Goal: Use online tool/utility: Utilize a website feature to perform a specific function

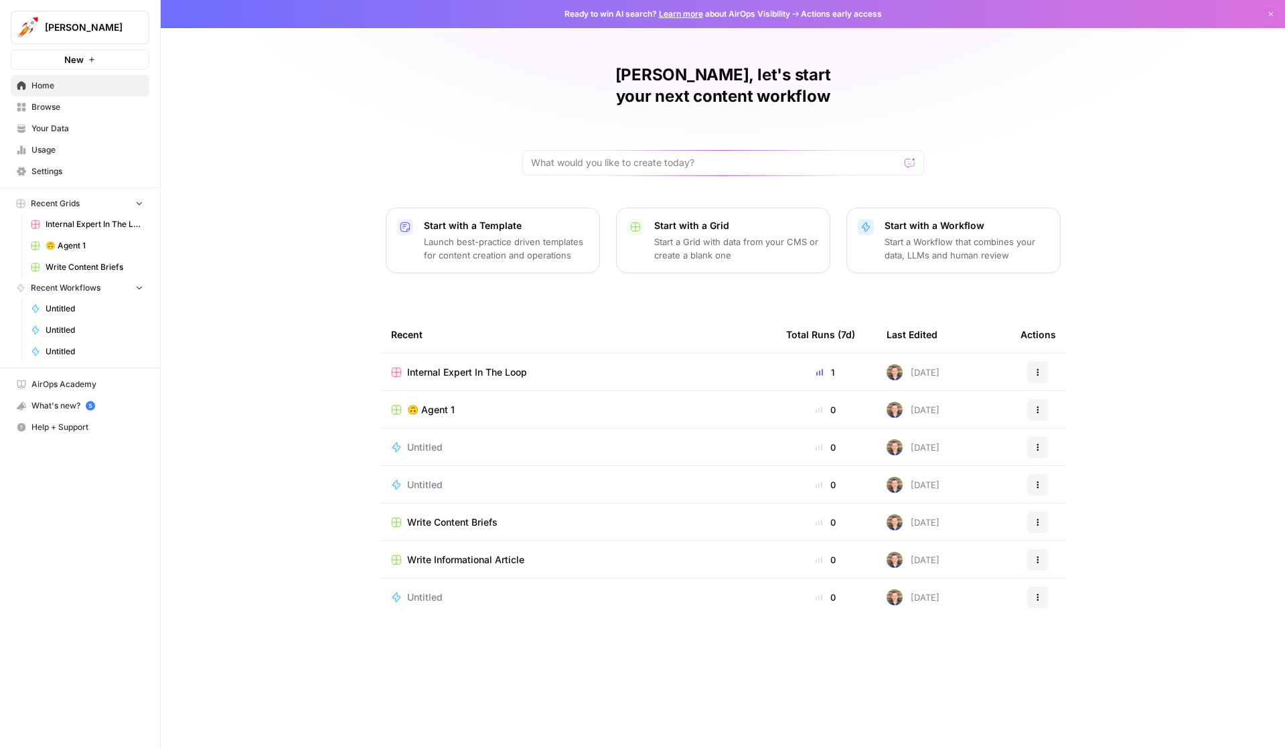
click at [90, 64] on button "New" at bounding box center [80, 60] width 139 height 20
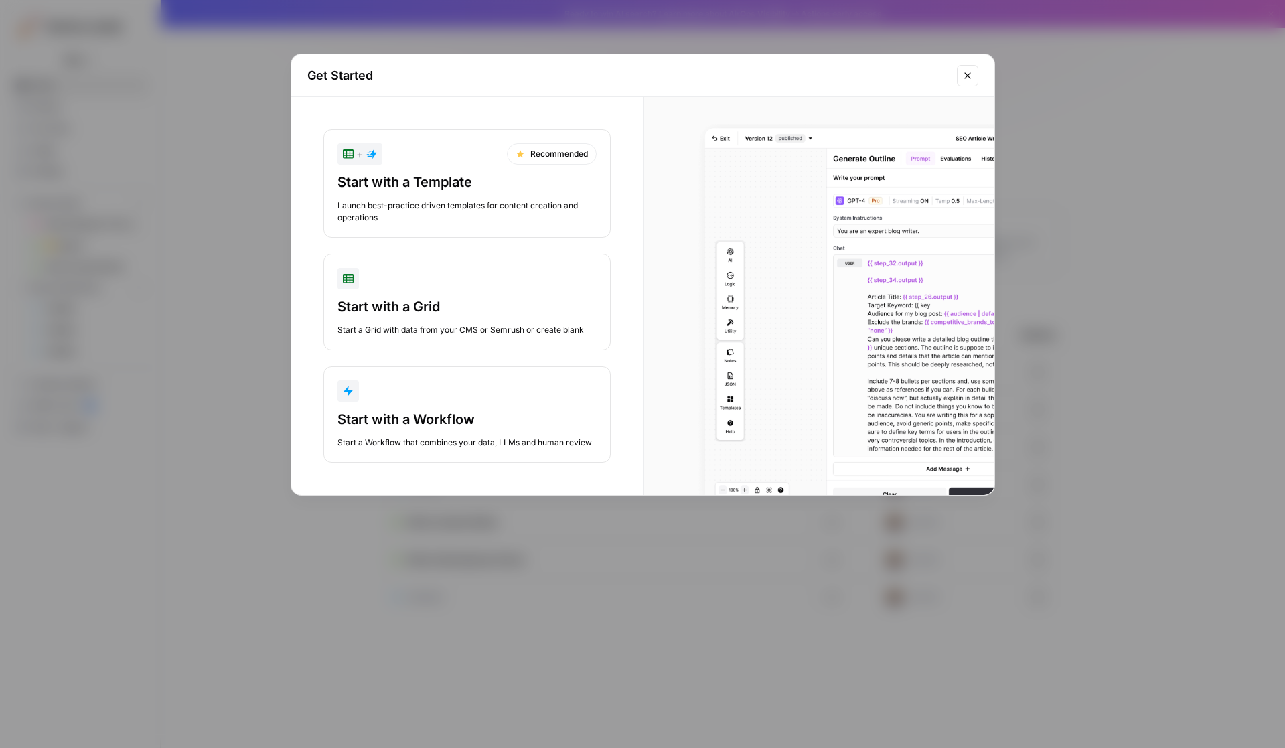
click at [422, 389] on div "button" at bounding box center [466, 390] width 259 height 21
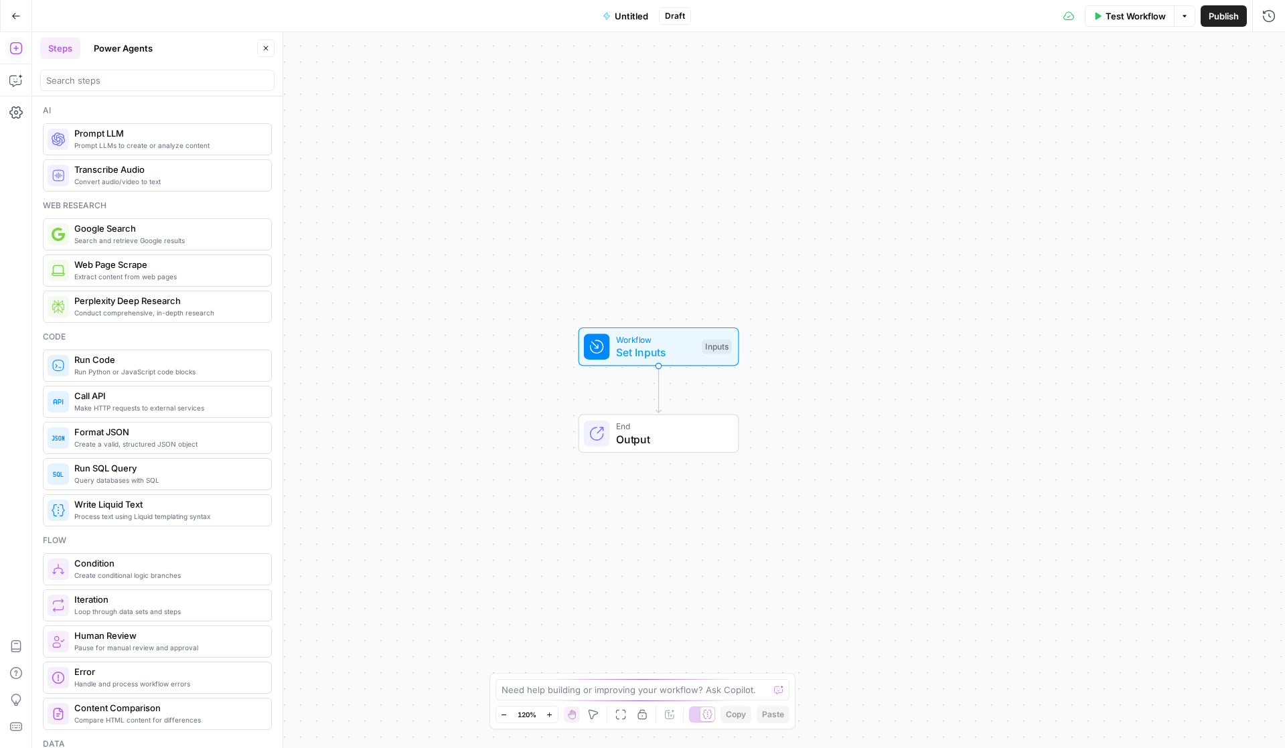
click at [120, 53] on button "Power Agents" at bounding box center [123, 47] width 75 height 21
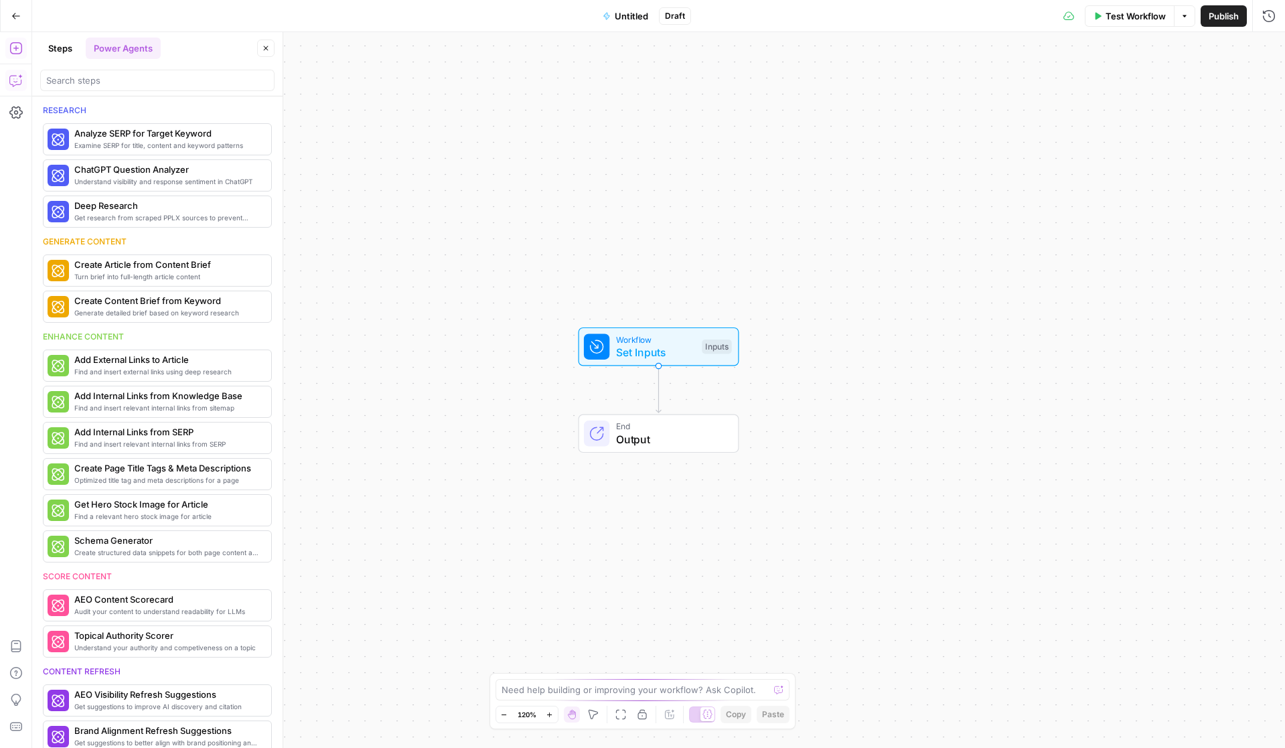
click at [15, 79] on icon "button" at bounding box center [15, 80] width 13 height 13
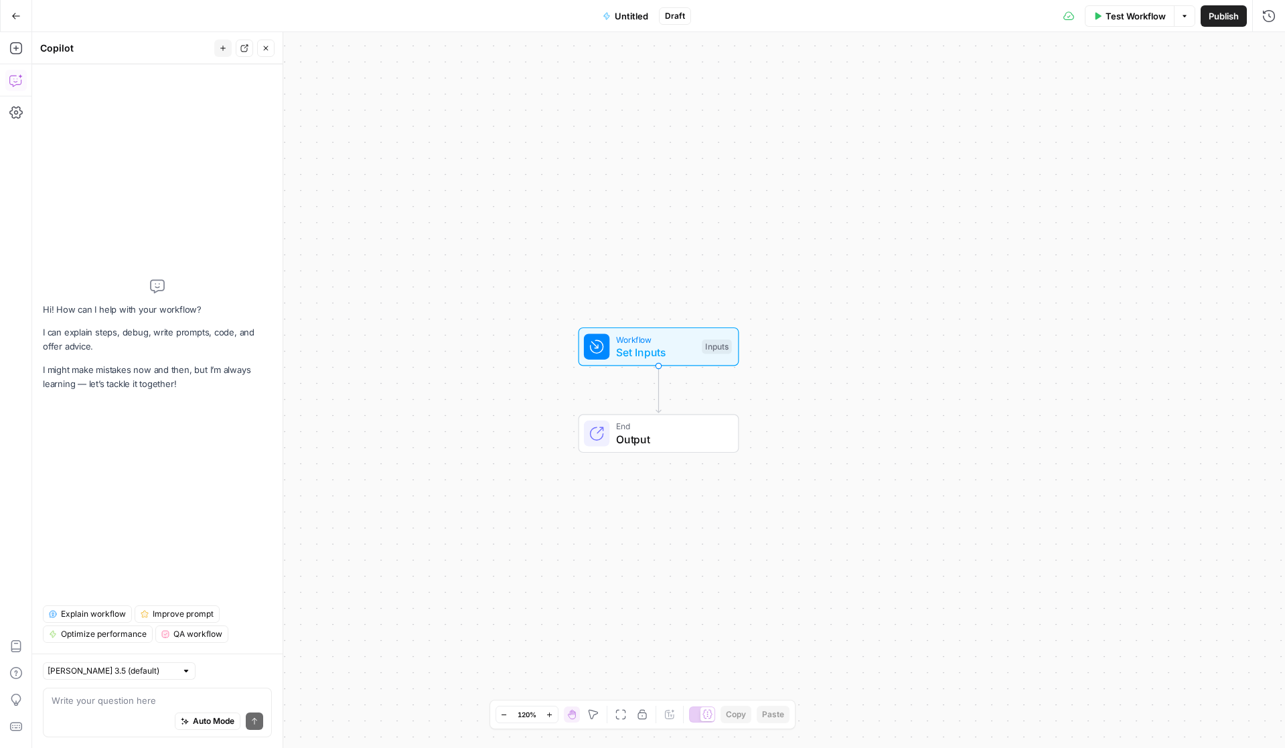
click at [141, 699] on textarea at bounding box center [158, 699] width 212 height 13
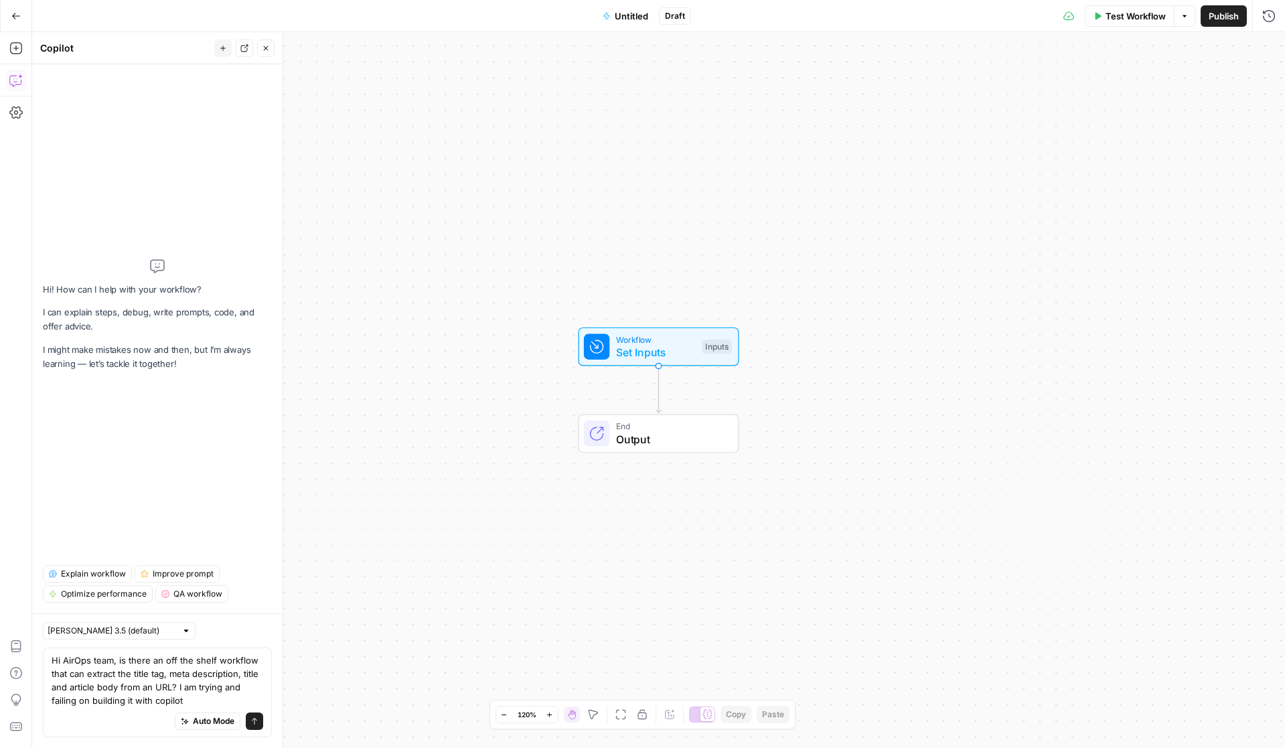
type textarea "Hi AirOps team, is there an off the shelf workflow that can extract the title t…"
click at [128, 624] on input "text" at bounding box center [112, 630] width 129 height 13
click at [126, 641] on span "[PERSON_NAME] Opus 4.1" at bounding box center [122, 643] width 137 height 13
type input "[PERSON_NAME] 3.5 (default)"
click at [175, 650] on div "Changing Copilot Model This feature is in preview. Try it out and let us know w…" at bounding box center [642, 374] width 1285 height 748
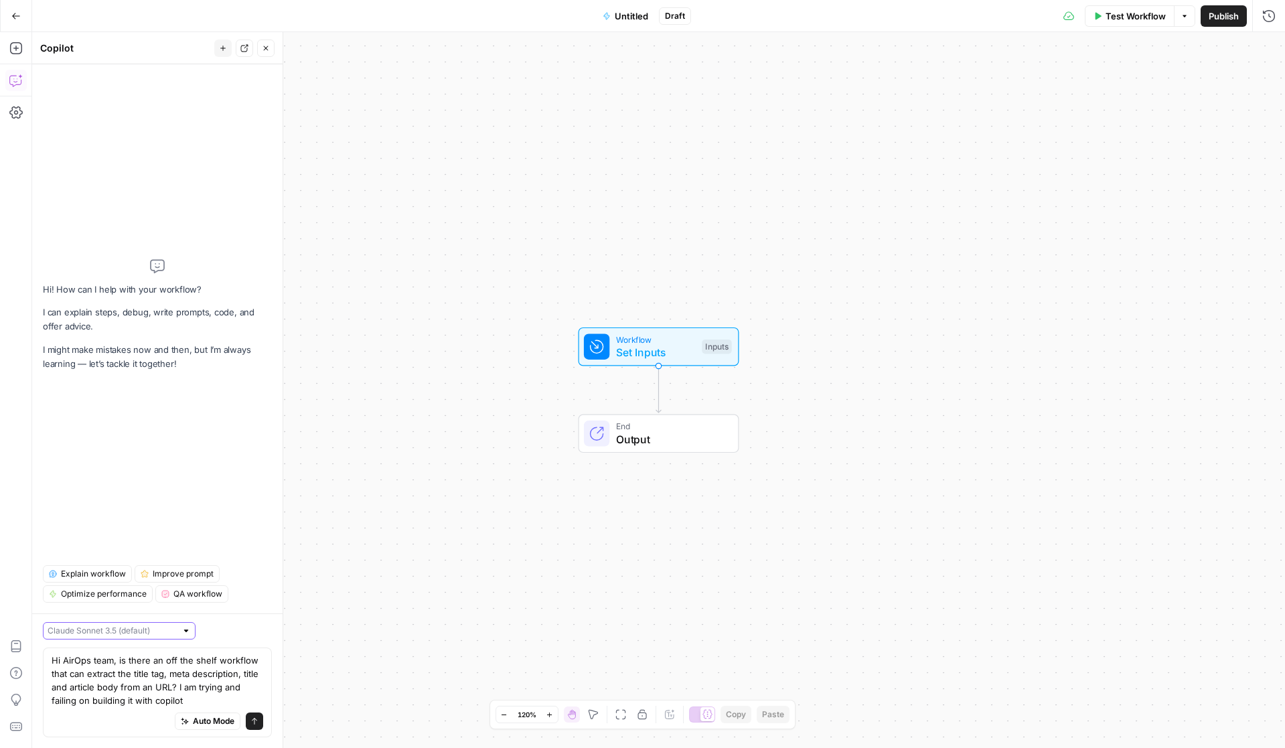
click at [108, 624] on input "text" at bounding box center [112, 630] width 129 height 13
click at [122, 643] on span "[PERSON_NAME] Opus 4.1" at bounding box center [122, 643] width 137 height 13
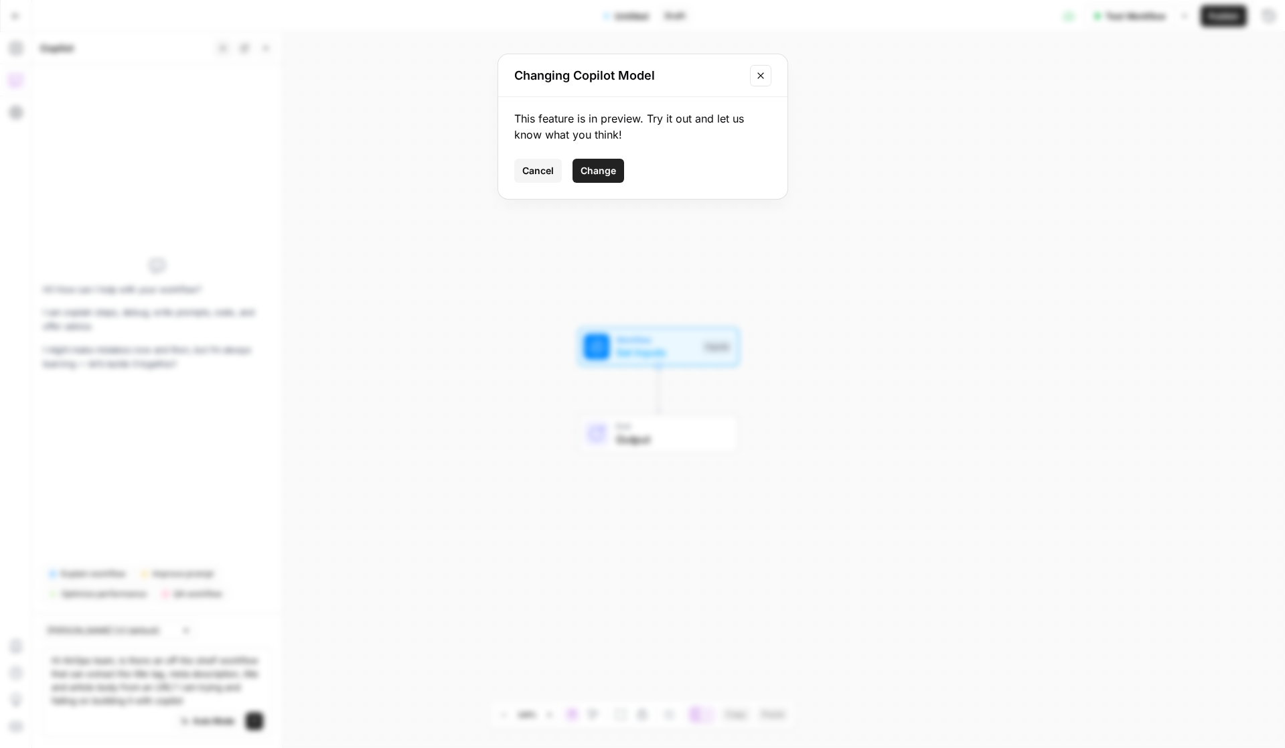
click at [602, 171] on span "Change" at bounding box center [597, 170] width 35 height 13
type input "[PERSON_NAME] Opus 4.1"
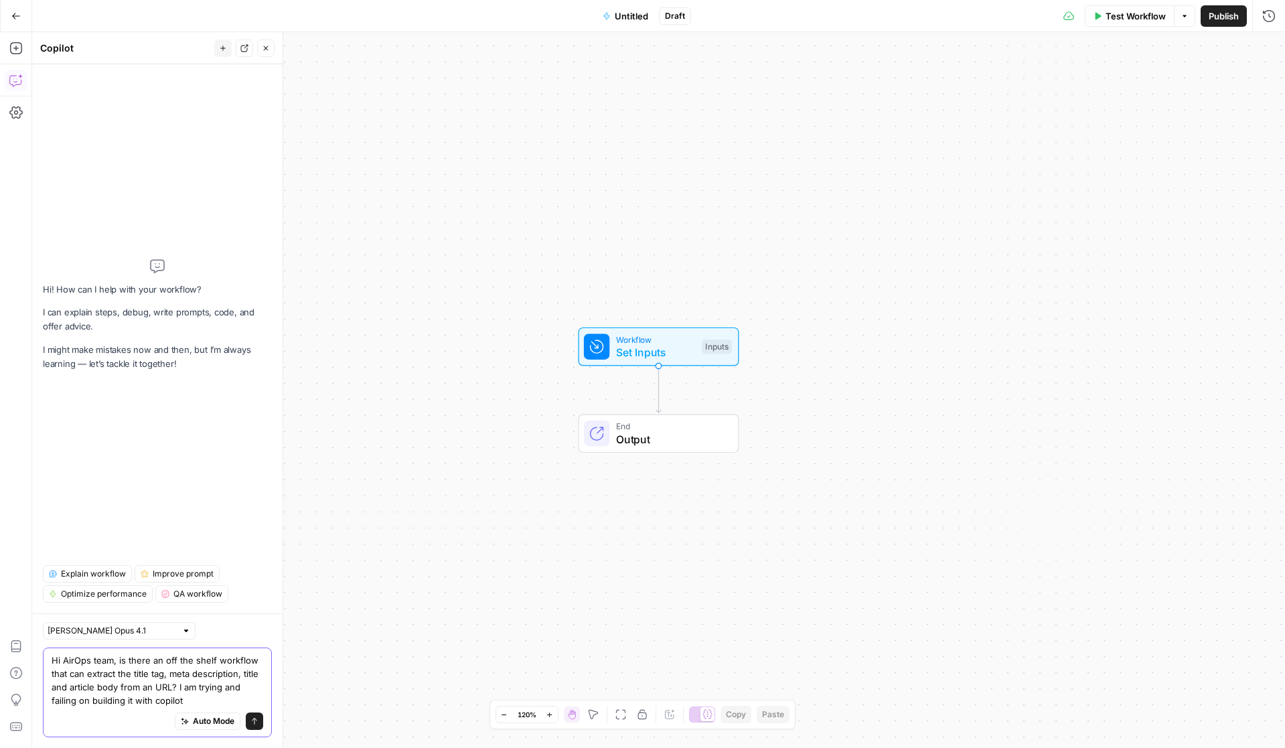
click at [203, 660] on textarea "Hi AirOps team, is there an off the shelf workflow that can extract the title t…" at bounding box center [158, 680] width 212 height 54
click at [183, 655] on textarea "can you make a workflow that can extract the title tag, meta description, title…" at bounding box center [158, 680] width 212 height 54
drag, startPoint x: 73, startPoint y: 631, endPoint x: 147, endPoint y: 712, distance: 109.0
click at [147, 712] on div "can you make a workflow that can extract the title tag, meta description, title…" at bounding box center [157, 692] width 229 height 90
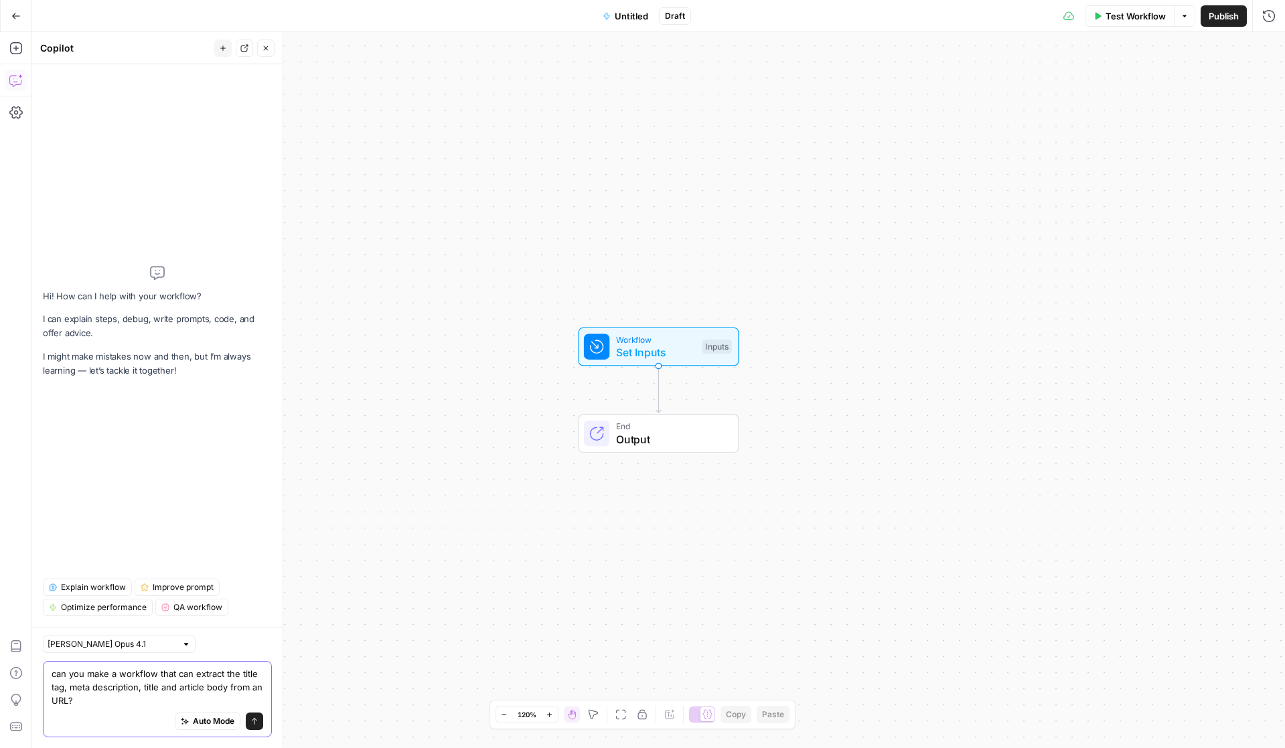
type textarea "can you make a workflow that can extract the title tag, meta description, title…"
click at [225, 716] on span "Auto Mode" at bounding box center [214, 721] width 42 height 12
click at [256, 719] on icon "submit" at bounding box center [254, 721] width 5 height 7
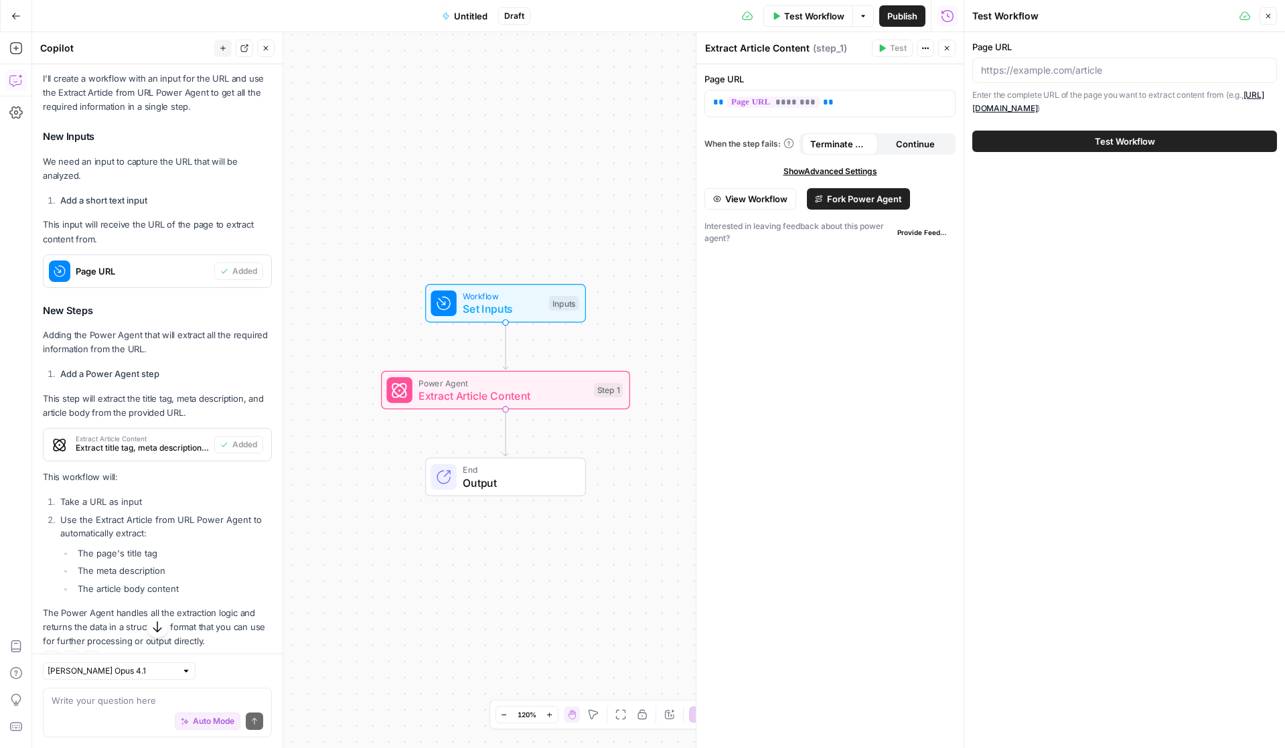
scroll to position [342, 0]
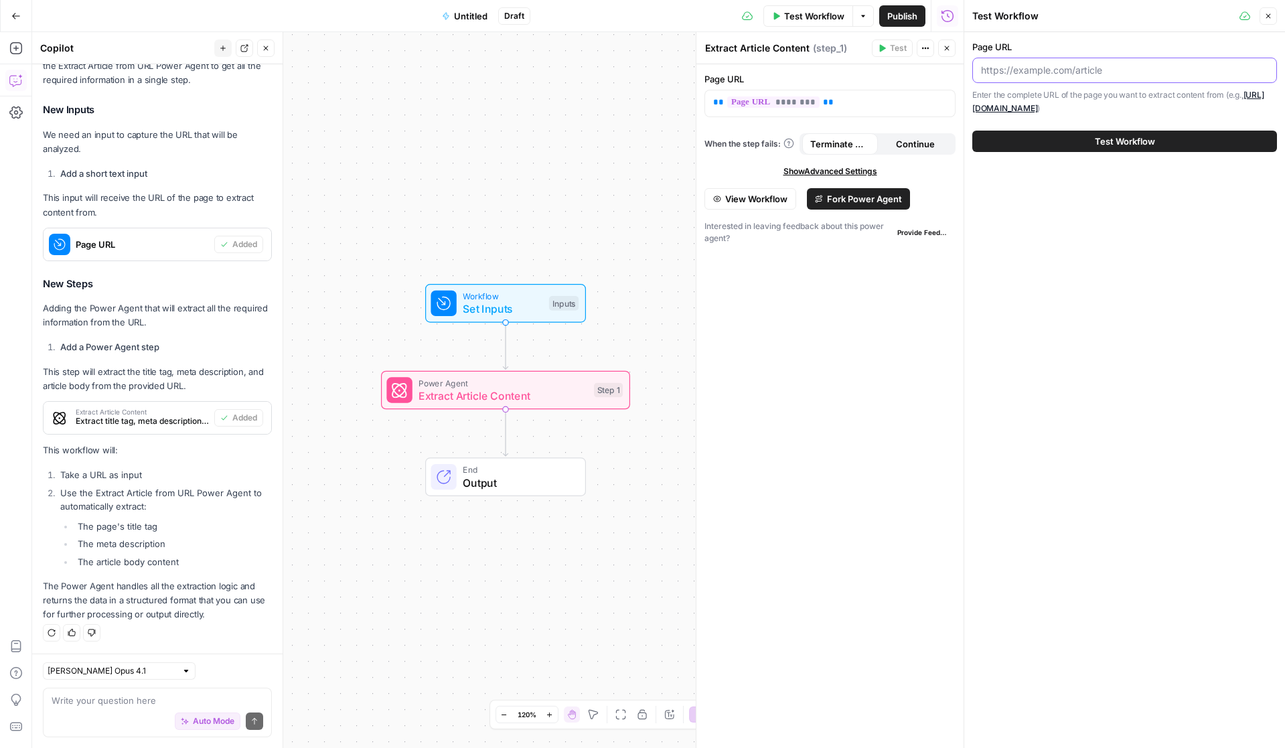
click at [1034, 66] on input "Page URL" at bounding box center [1124, 70] width 287 height 13
paste input "[URL][DOMAIN_NAME]"
type input "[URL][DOMAIN_NAME]"
click at [1117, 143] on span "Test Workflow" at bounding box center [1124, 141] width 60 height 13
click at [1133, 139] on span "Test Workflow" at bounding box center [1124, 141] width 60 height 13
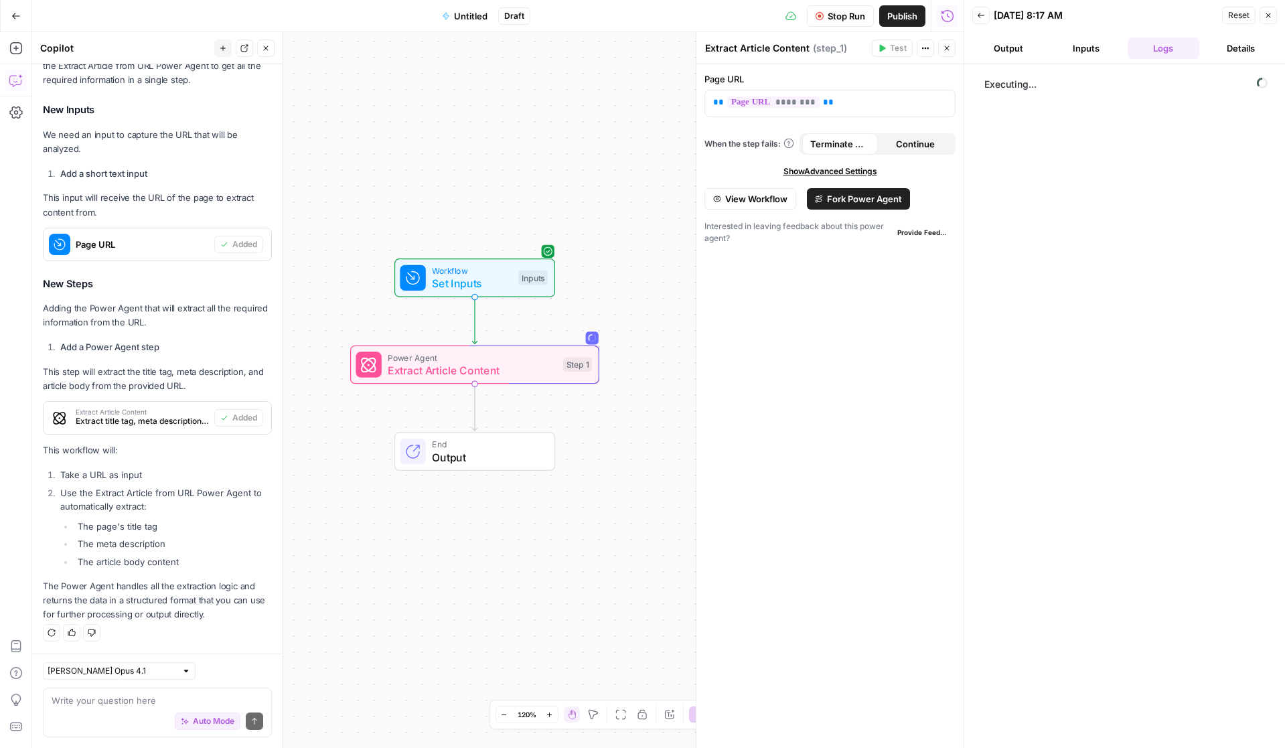
drag, startPoint x: 628, startPoint y: 476, endPoint x: 597, endPoint y: 450, distance: 39.9
click at [597, 450] on div "End Output" at bounding box center [474, 451] width 249 height 39
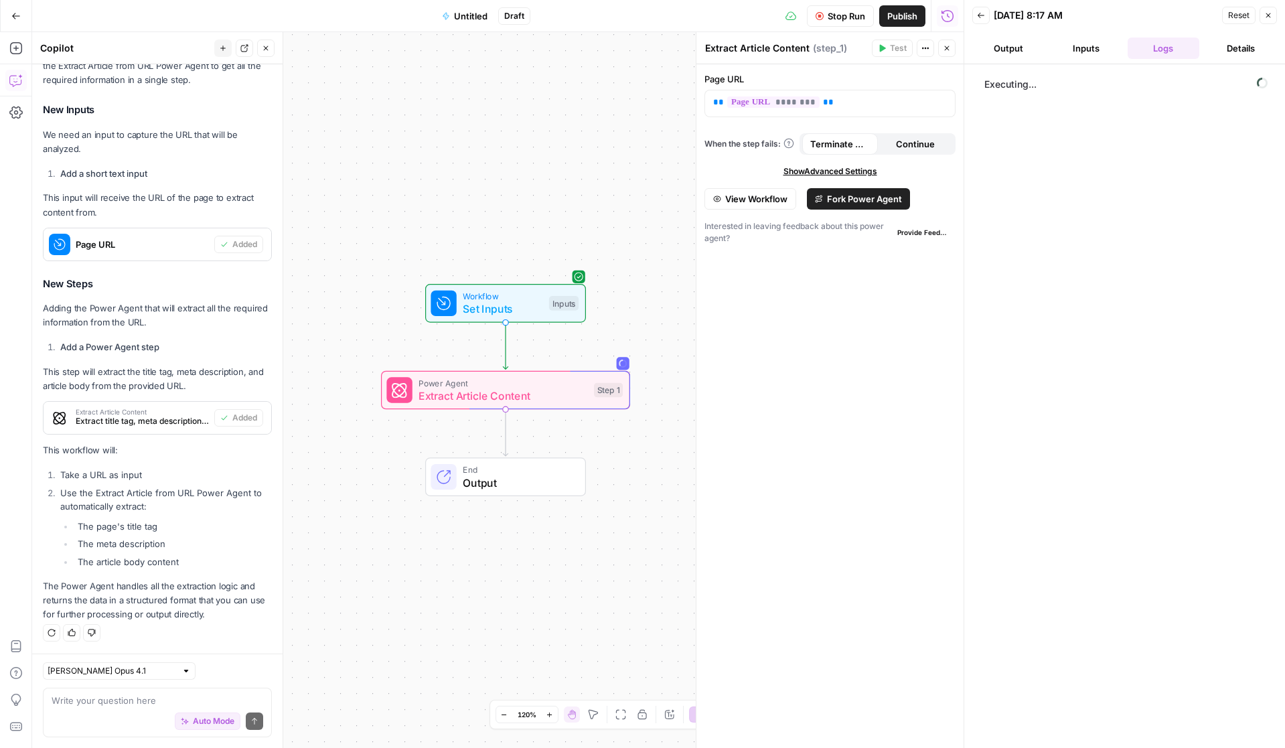
click at [1240, 50] on button "Details" at bounding box center [1240, 47] width 72 height 21
click at [1177, 44] on button "Logs" at bounding box center [1163, 47] width 72 height 21
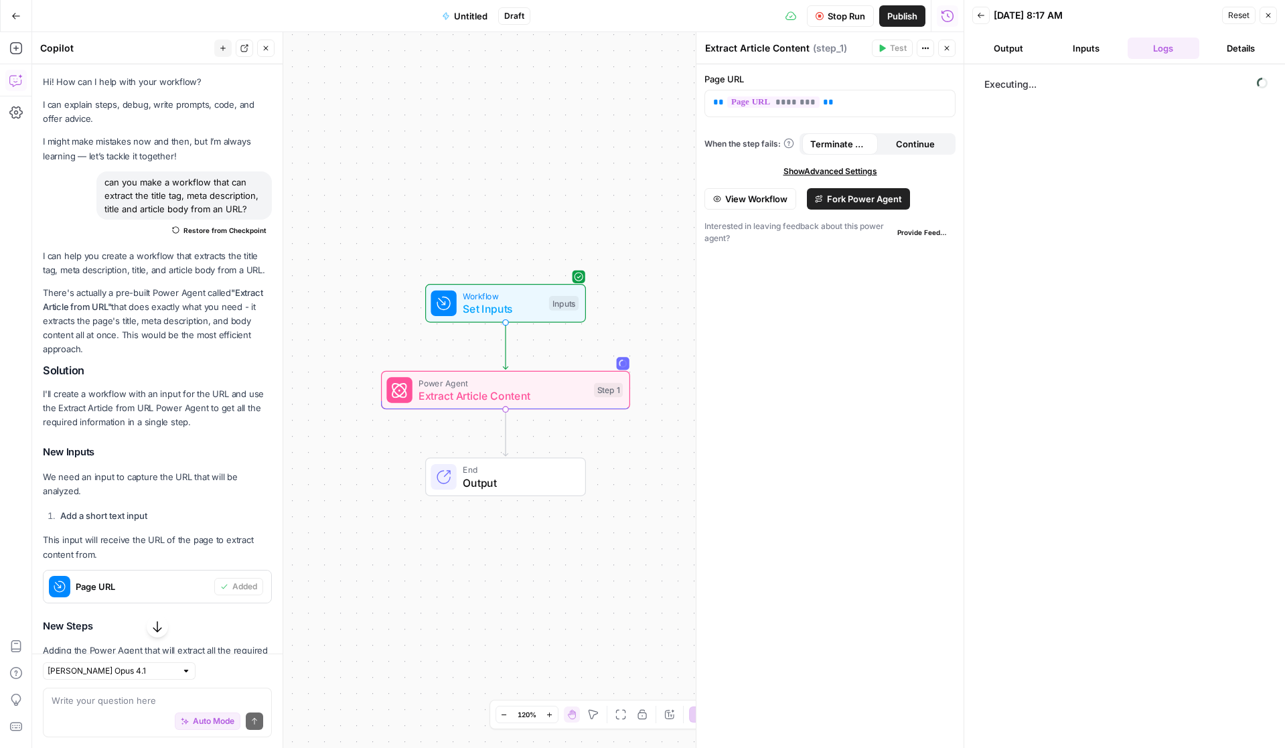
click at [165, 201] on div "can you make a workflow that can extract the title tag, meta description, title…" at bounding box center [183, 195] width 175 height 48
copy div "can you make a workflow that can extract the title tag, meta description, title…"
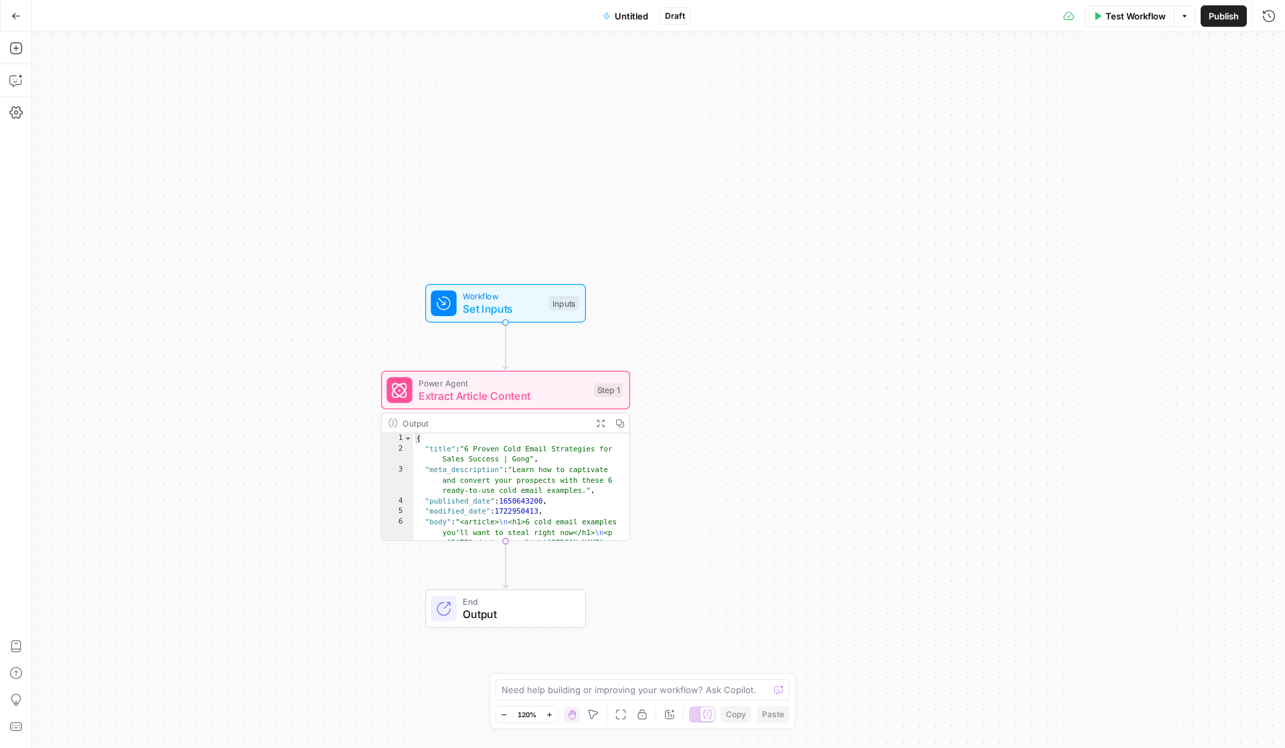
drag, startPoint x: 301, startPoint y: 485, endPoint x: 426, endPoint y: 389, distance: 157.6
click at [426, 389] on div "Workflow Set Inputs Inputs Power Agent Extract Article Content Step 1 Output Ex…" at bounding box center [658, 390] width 1252 height 716
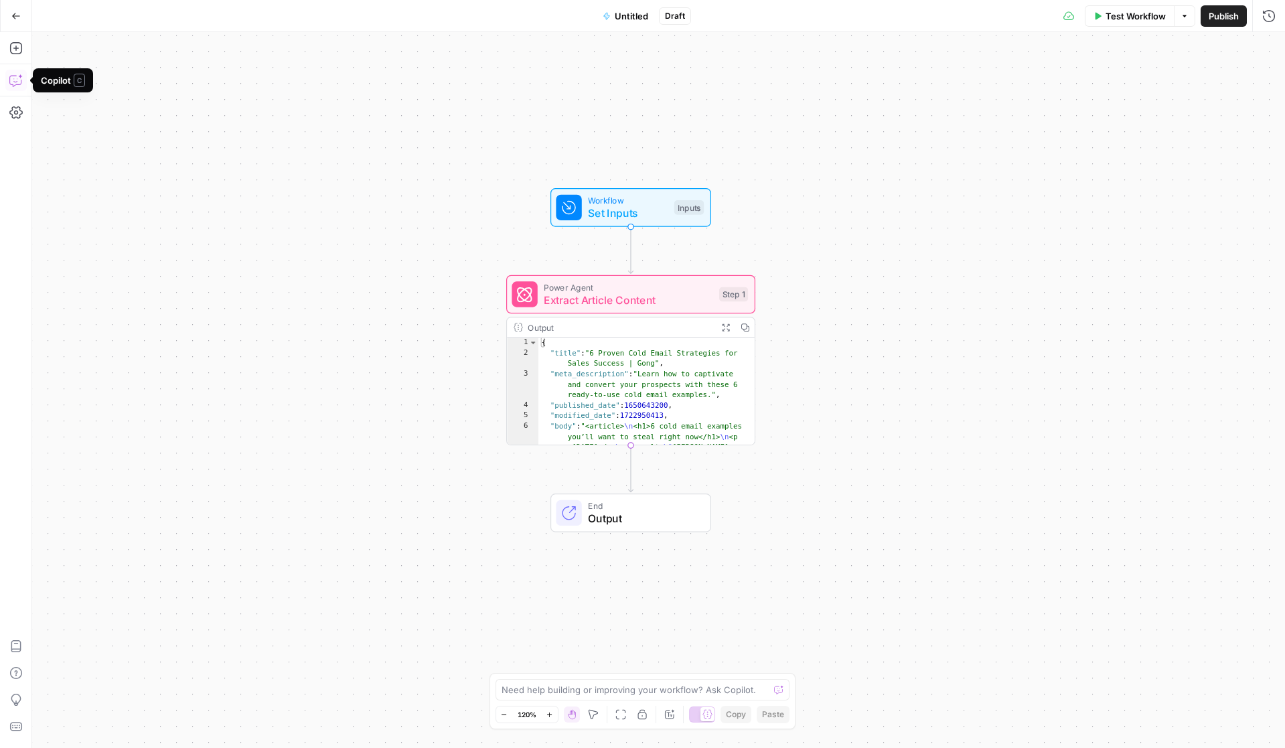
click at [13, 78] on icon "button" at bounding box center [15, 80] width 13 height 13
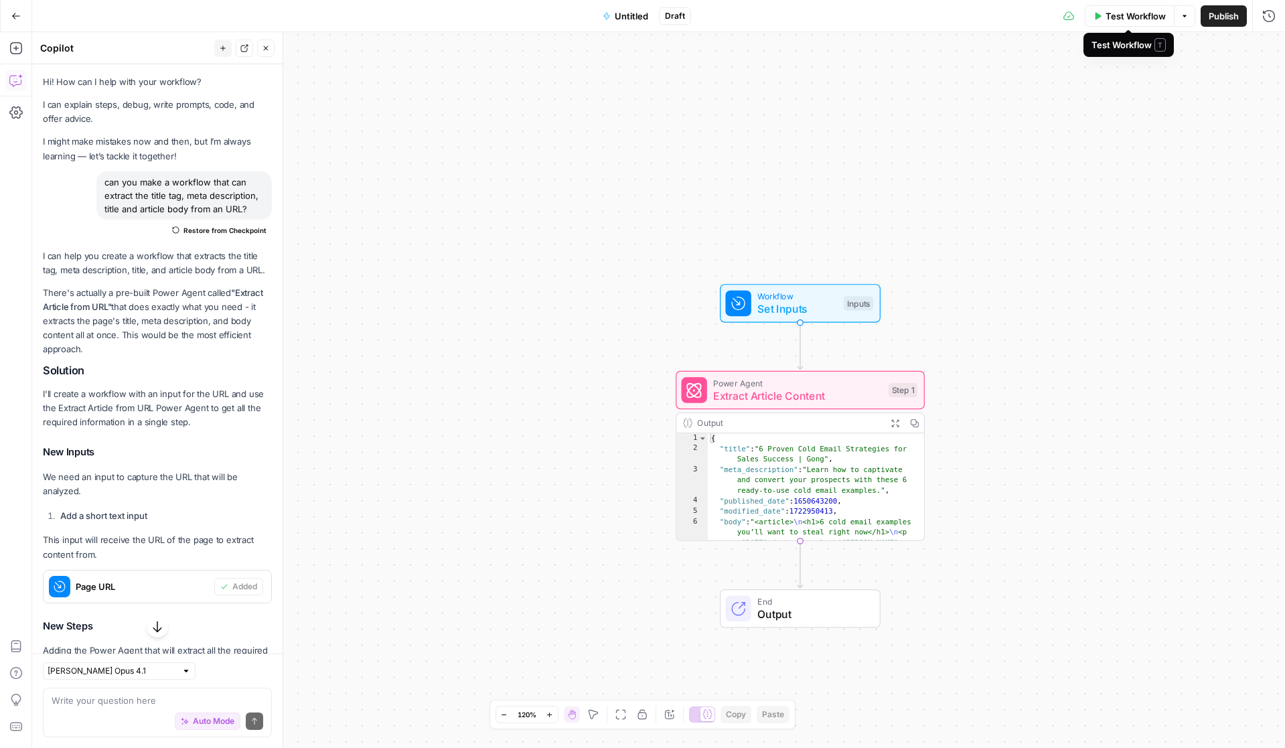
click at [1190, 13] on button "Options" at bounding box center [1183, 15] width 21 height 21
click at [1159, 66] on span "View Last Test" at bounding box center [1146, 66] width 59 height 13
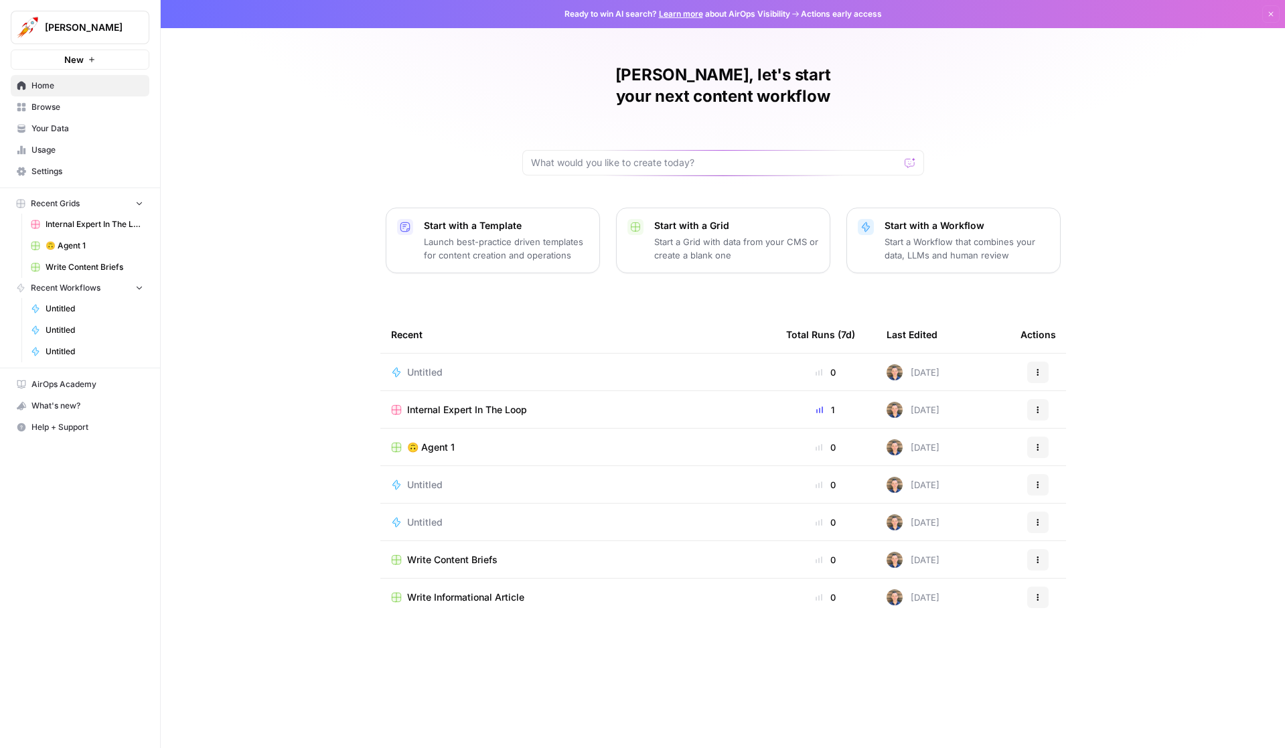
click at [90, 59] on icon "button" at bounding box center [92, 60] width 8 height 8
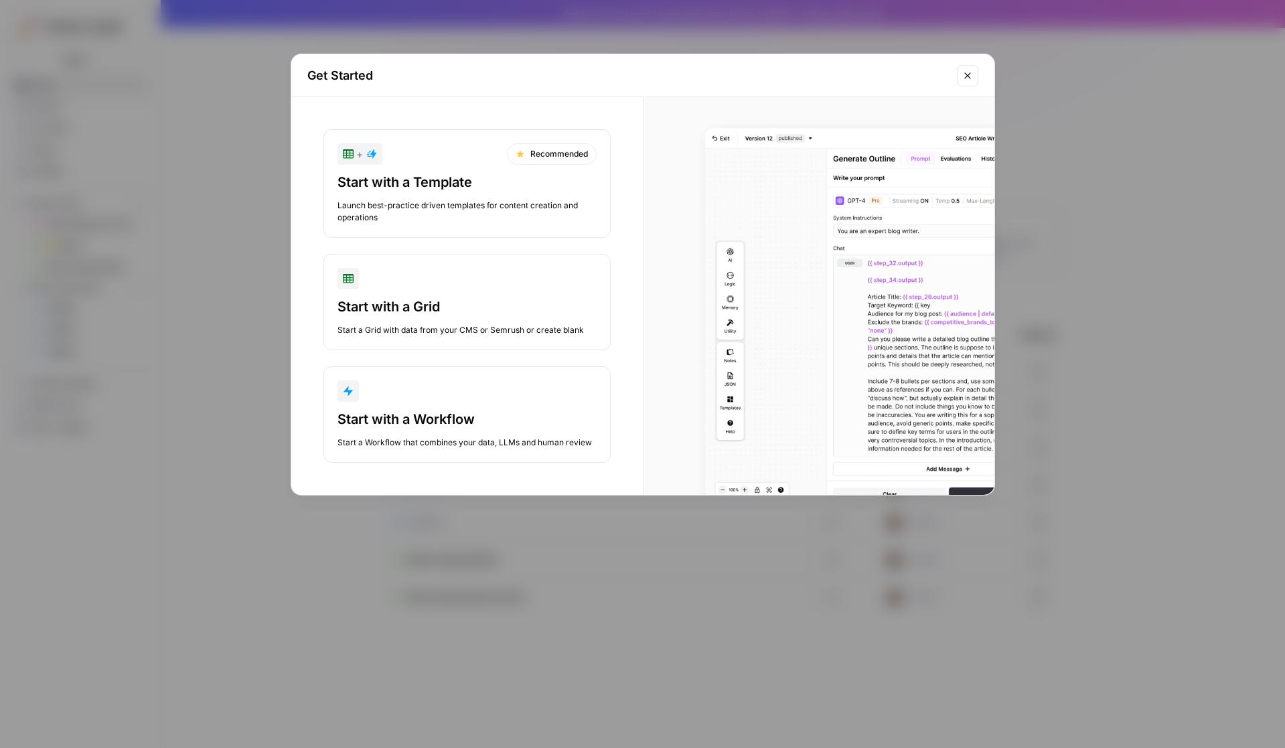
click at [472, 396] on div "button" at bounding box center [466, 390] width 259 height 21
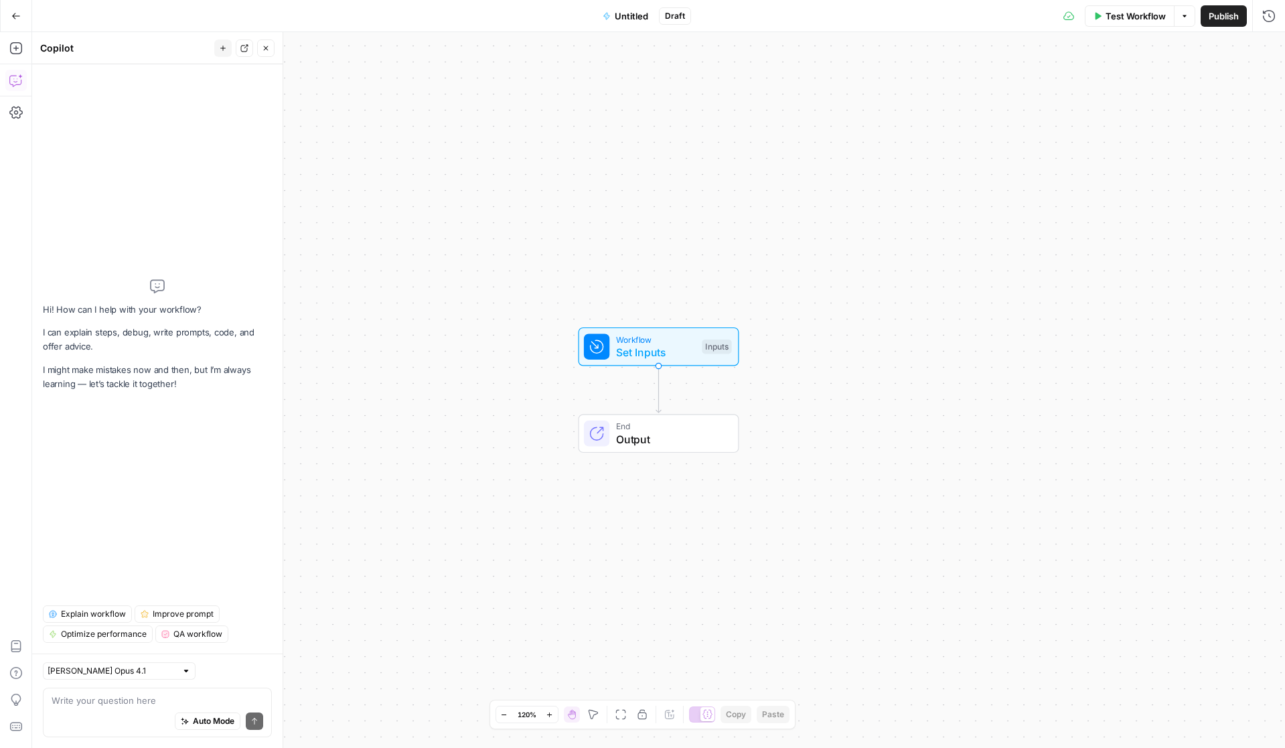
type textarea "[URL][DOMAIN_NAME]"
paste textarea "can you make a workflow that can extract the title tag, meta description, title…"
type textarea "without using power agents, can you make a workflow that can extract the title …"
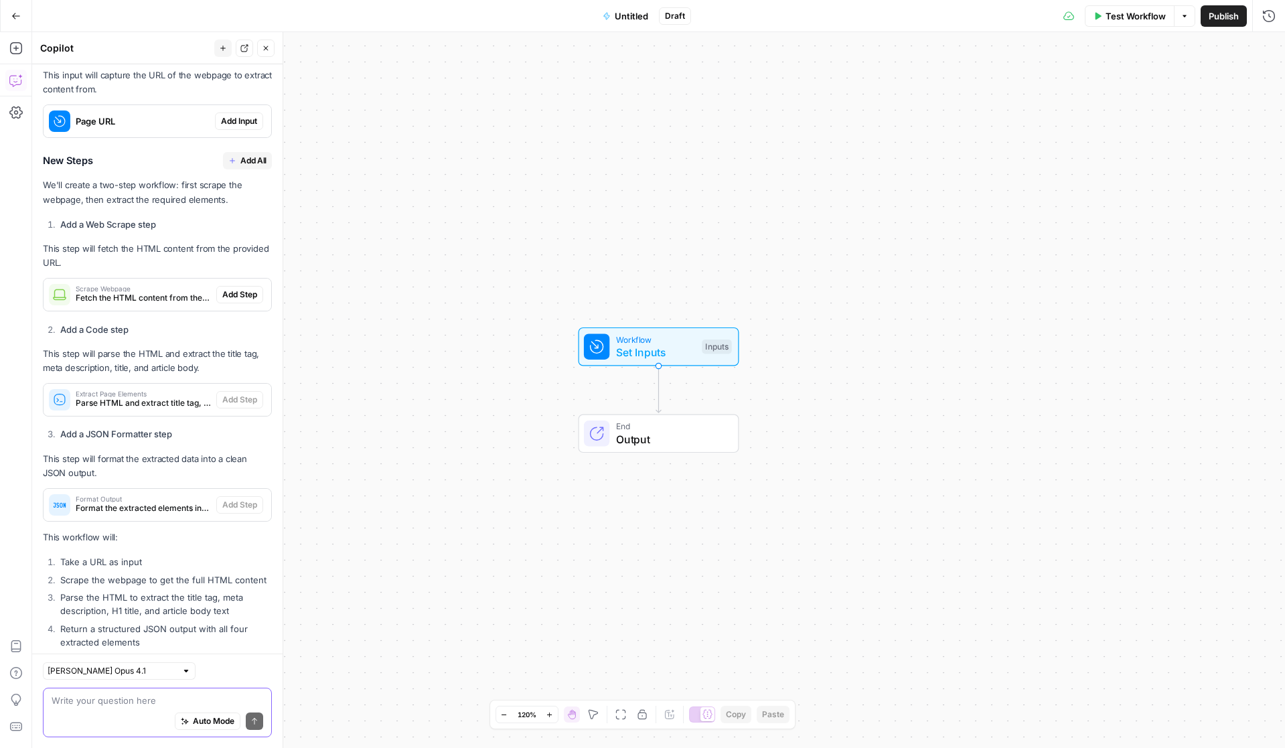
scroll to position [376, 0]
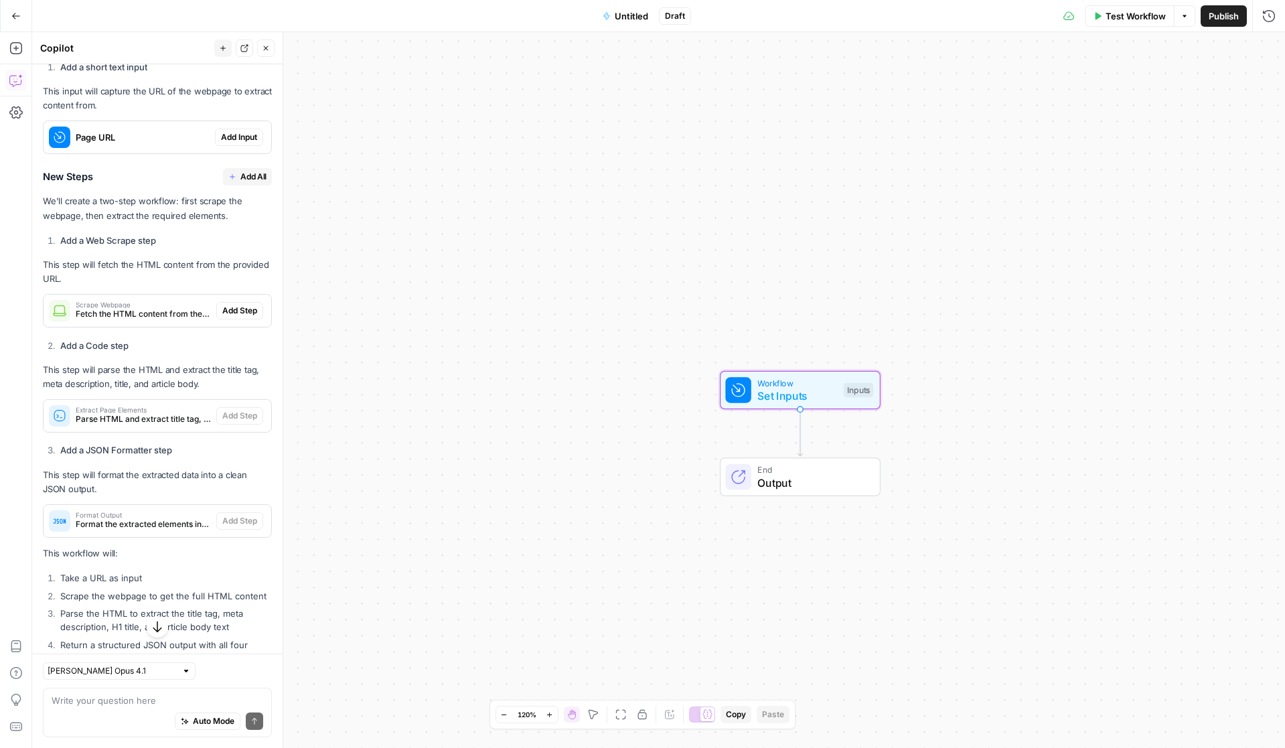
click at [222, 133] on span "Add Input" at bounding box center [239, 137] width 36 height 12
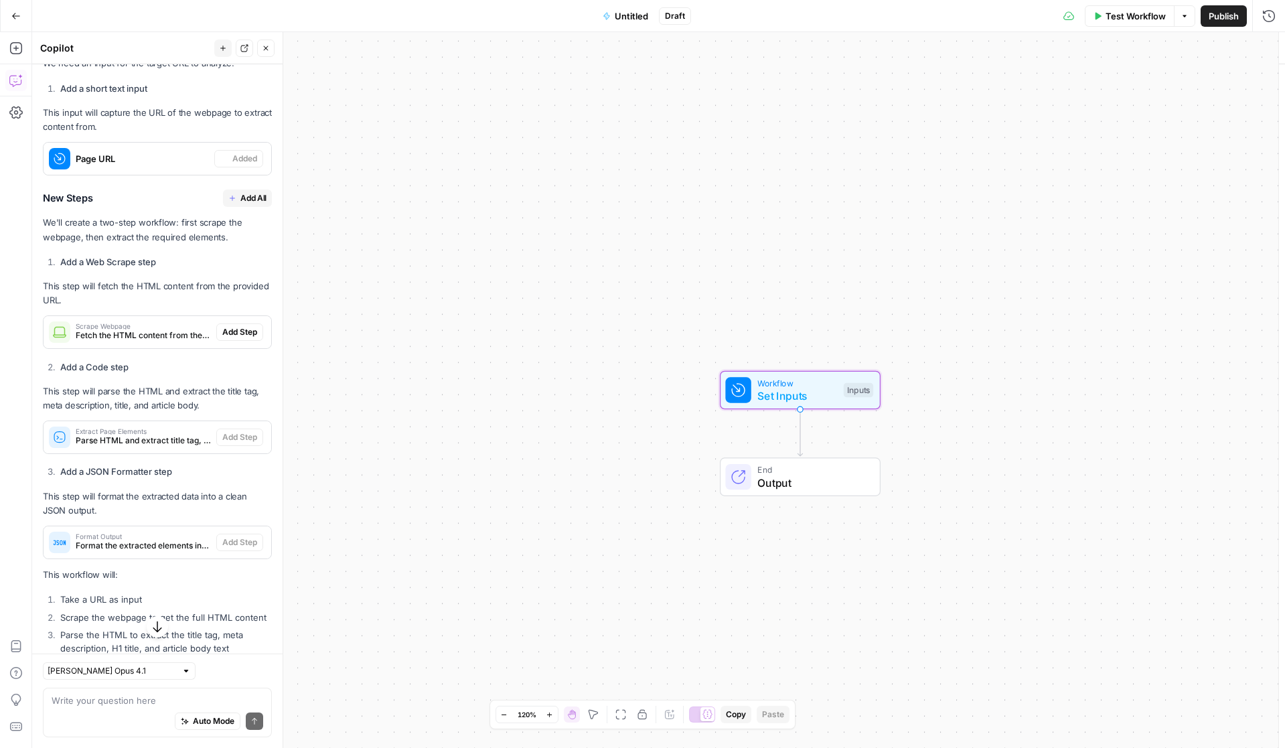
scroll to position [397, 0]
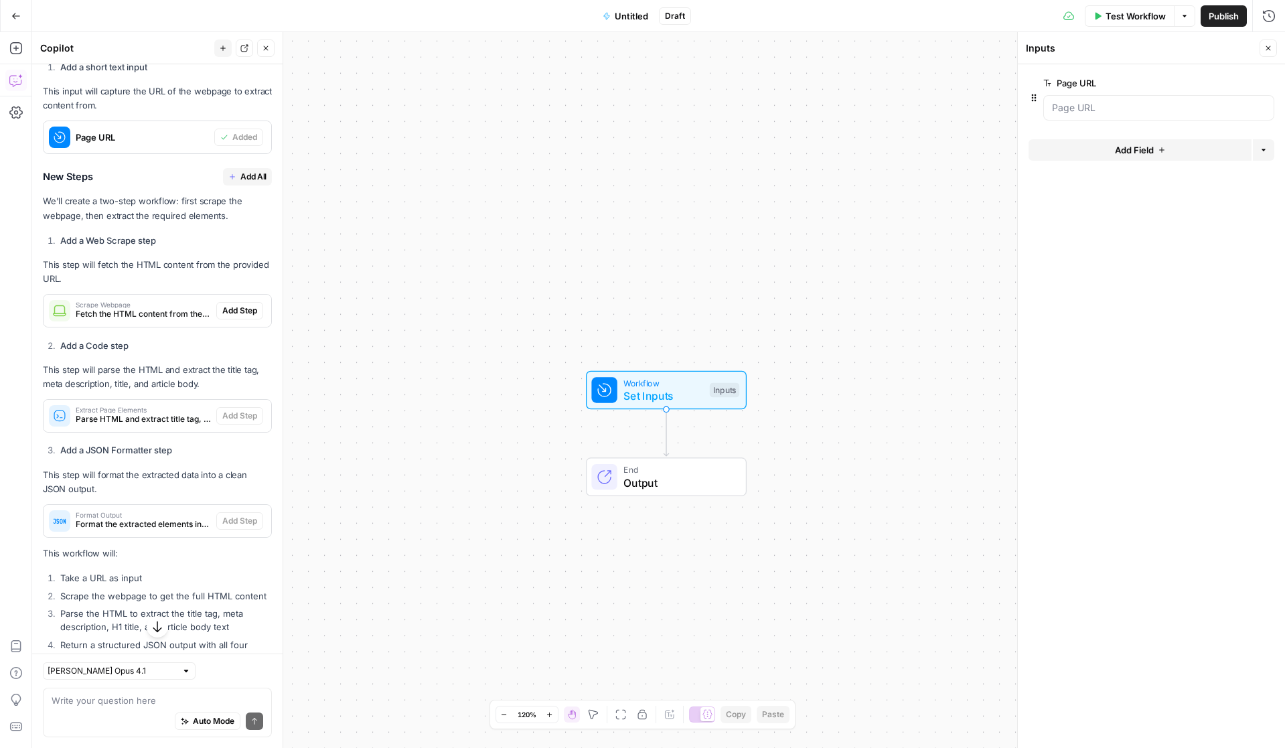
click at [248, 176] on span "Add All" at bounding box center [253, 177] width 26 height 12
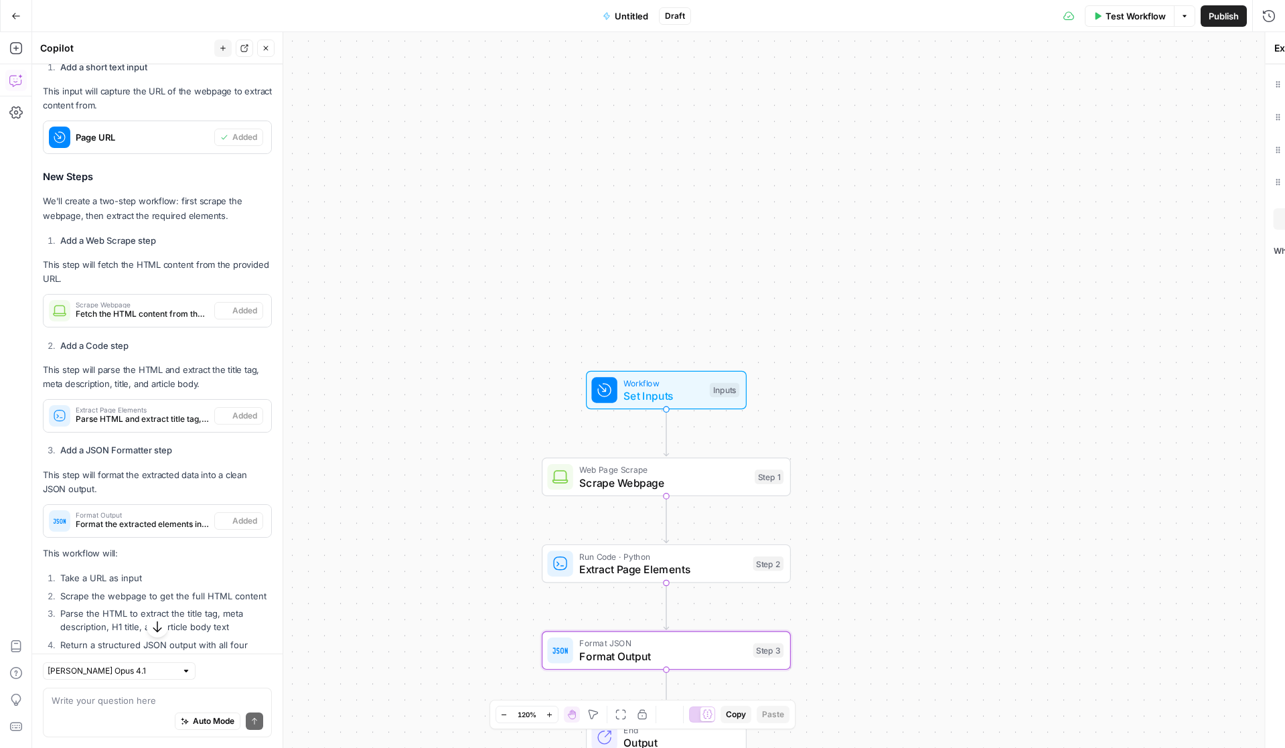
type textarea "Format Output"
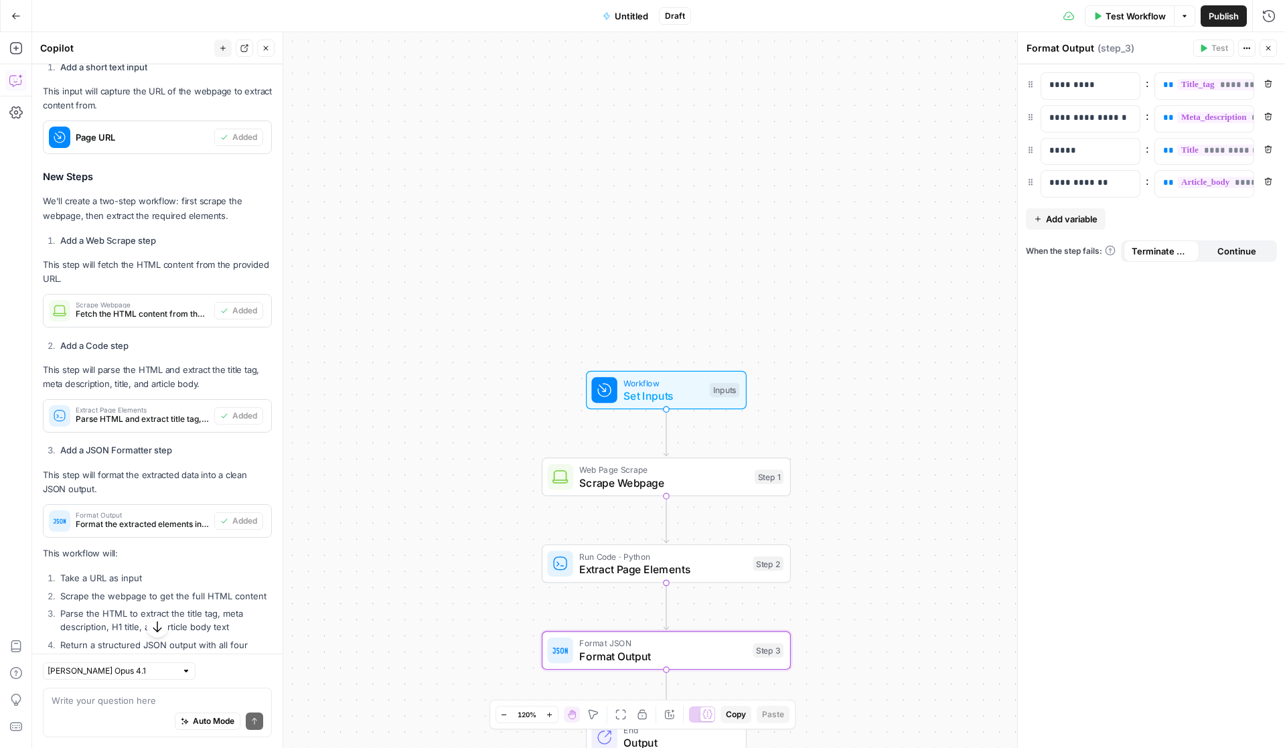
click at [1125, 17] on span "Test Workflow" at bounding box center [1135, 15] width 60 height 13
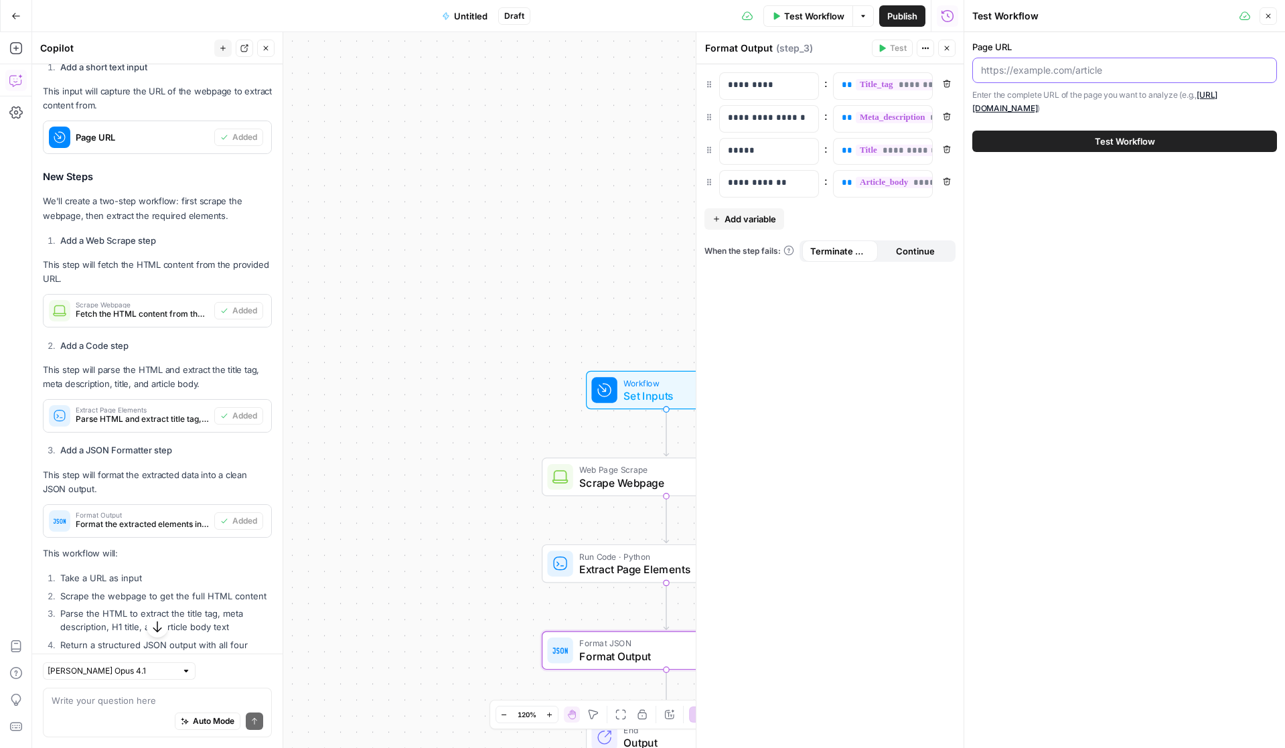
click at [1109, 70] on input "Page URL" at bounding box center [1124, 70] width 287 height 13
paste input "[URL][DOMAIN_NAME]"
type input "[URL][DOMAIN_NAME]"
click at [1134, 139] on span "Test Workflow" at bounding box center [1124, 141] width 60 height 13
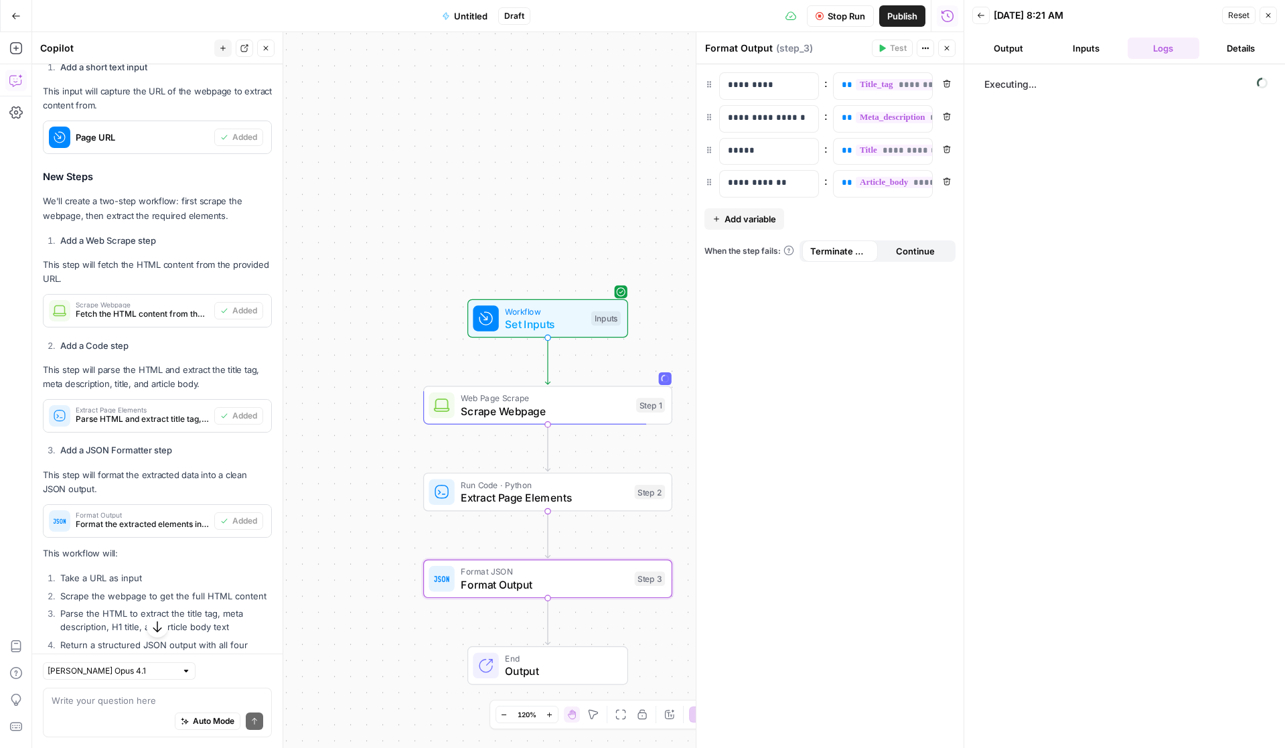
drag, startPoint x: 483, startPoint y: 343, endPoint x: 370, endPoint y: 267, distance: 136.1
click at [370, 267] on div "Workflow Set Inputs Inputs Web Page Scrape Scrape Webpage Step 1 Run Code · Pyt…" at bounding box center [497, 390] width 931 height 716
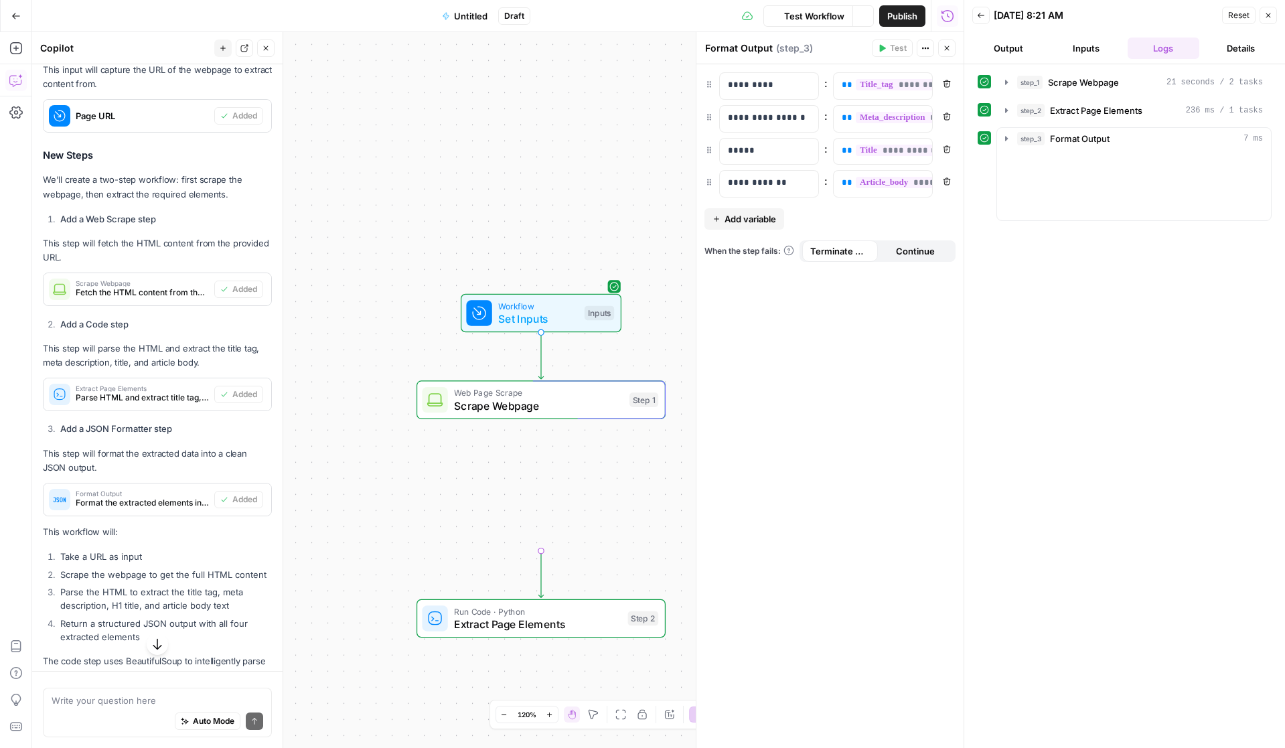
scroll to position [397, 0]
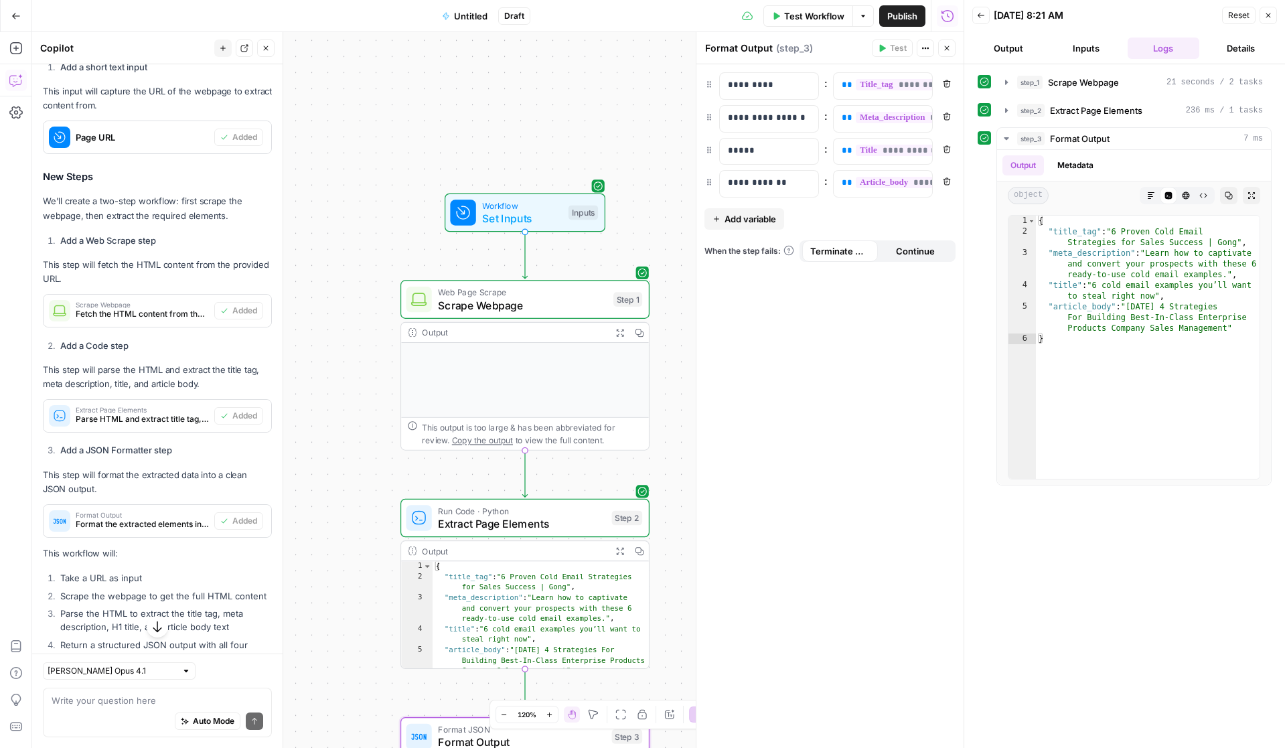
drag, startPoint x: 396, startPoint y: 429, endPoint x: 381, endPoint y: 350, distance: 80.3
click at [381, 350] on div "Workflow Set Inputs Inputs Web Page Scrape Scrape Webpage Step 1 Output Expand …" at bounding box center [497, 390] width 931 height 716
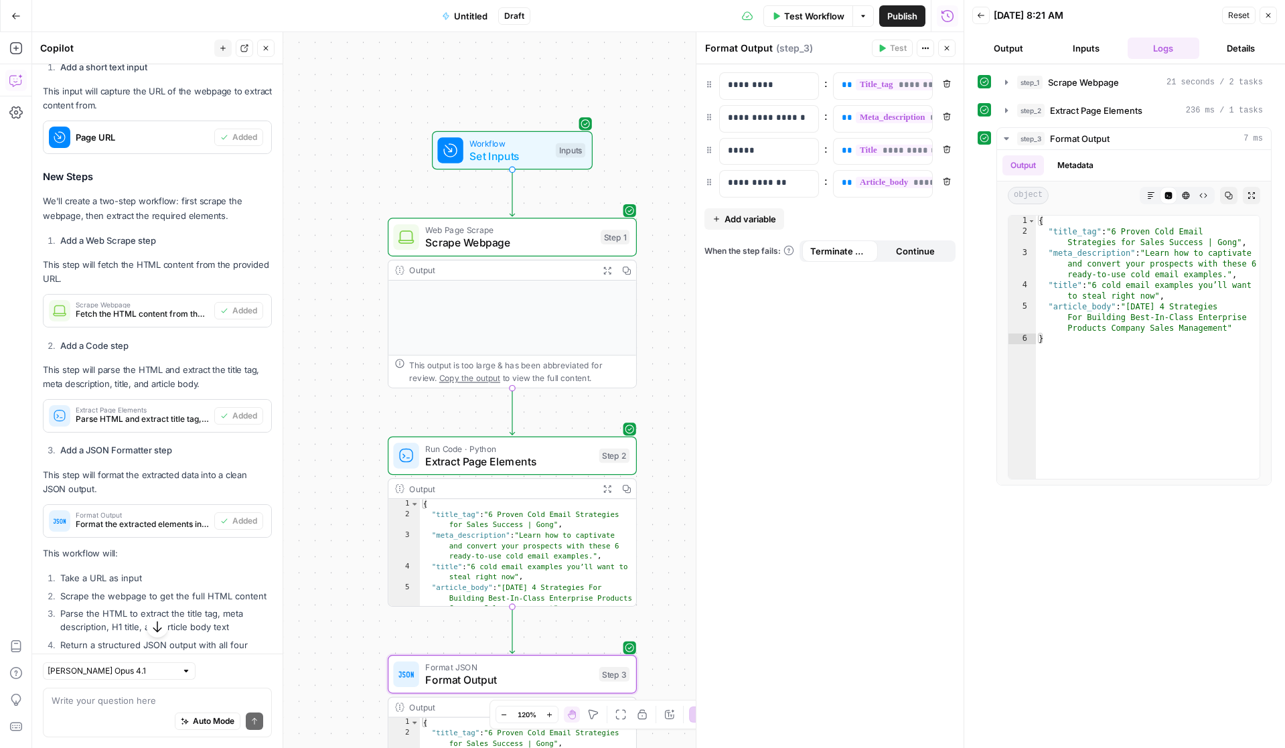
drag, startPoint x: 359, startPoint y: 492, endPoint x: 363, endPoint y: 369, distance: 123.2
click at [363, 369] on div "Workflow Set Inputs Inputs Web Page Scrape Scrape Webpage Step 1 Output Expand …" at bounding box center [497, 390] width 931 height 716
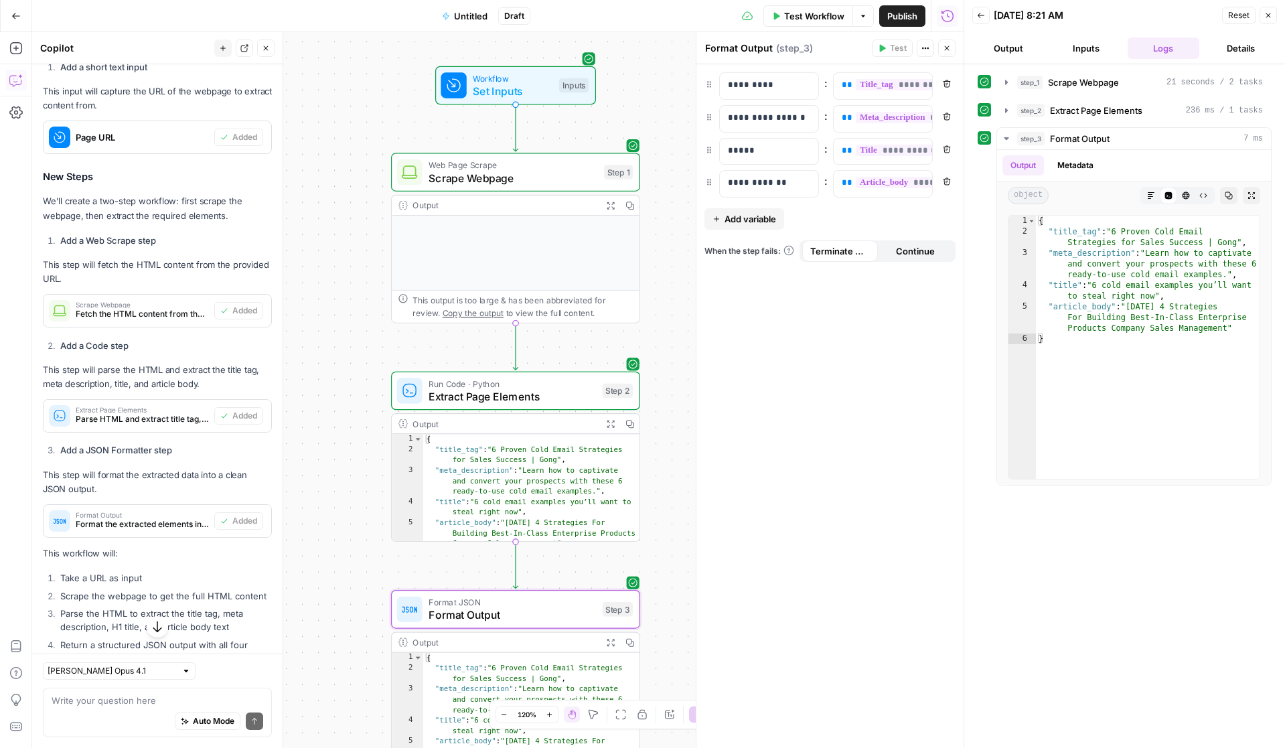
drag, startPoint x: 363, startPoint y: 369, endPoint x: 364, endPoint y: 426, distance: 56.9
click at [364, 426] on div "Workflow Set Inputs Inputs Web Page Scrape Scrape Webpage Step 1 Output Expand …" at bounding box center [497, 390] width 931 height 716
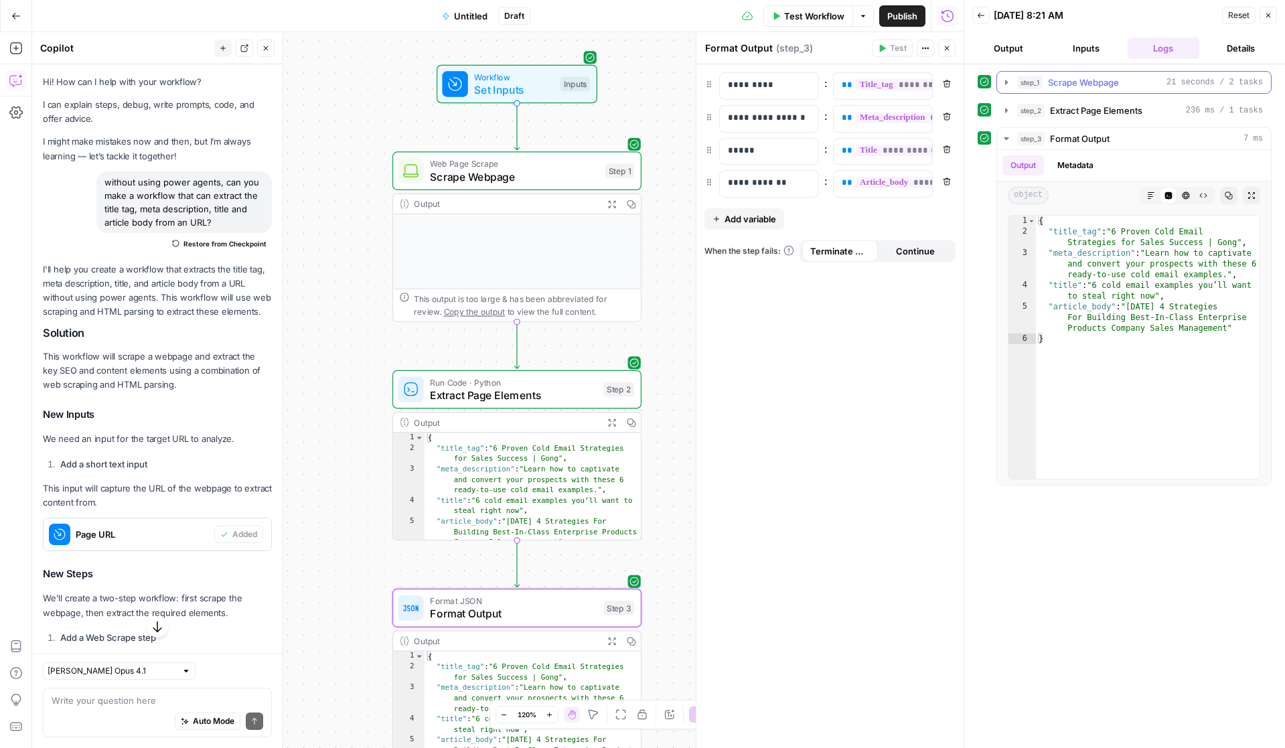
click at [1082, 80] on span "Scrape Webpage" at bounding box center [1083, 82] width 71 height 13
